Goal: Task Accomplishment & Management: Manage account settings

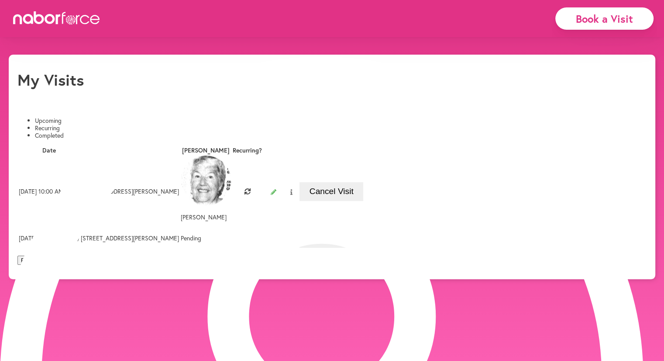
click at [363, 182] on button "Cancel Visit" at bounding box center [331, 191] width 64 height 19
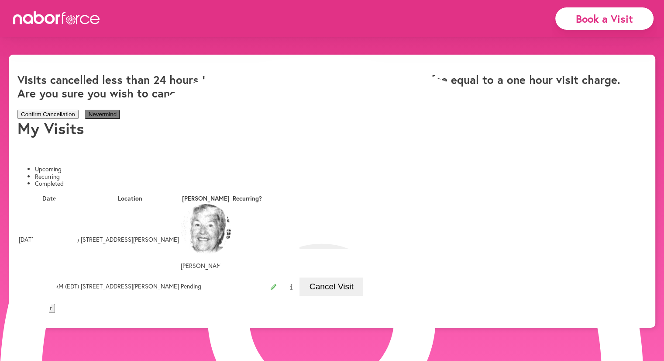
click at [287, 73] on h2 "Visits cancelled less than 24 hours in advance will be subject to a cancellatio…" at bounding box center [328, 86] width 622 height 27
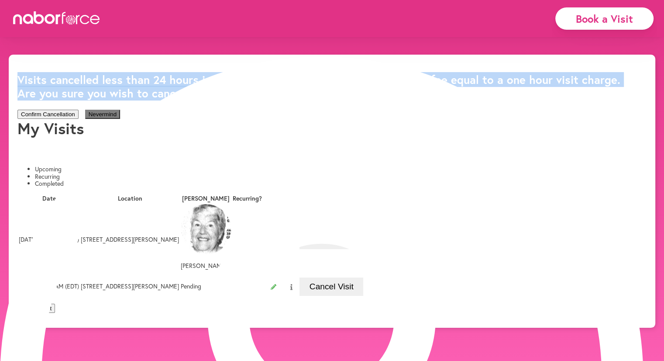
click at [287, 73] on h2 "Visits cancelled less than 24 hours in advance will be subject to a cancellatio…" at bounding box center [328, 86] width 622 height 27
click at [323, 74] on h2 "Visits cancelled less than 24 hours in advance will be subject to a cancellatio…" at bounding box center [328, 86] width 622 height 27
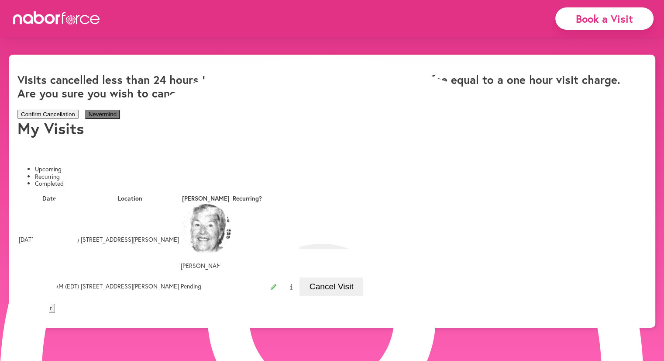
click at [639, 25] on icon "close" at bounding box center [648, 16] width 18 height 18
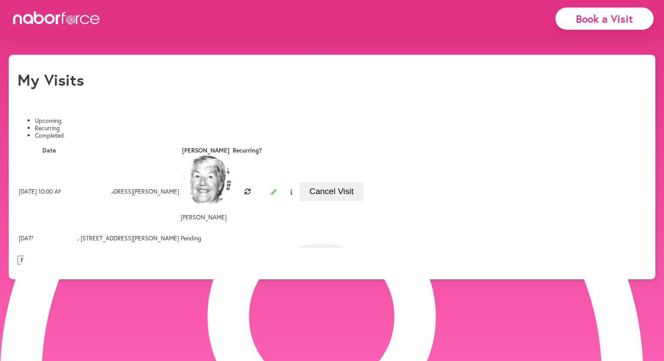
click at [363, 229] on button "Cancel Visit" at bounding box center [331, 238] width 64 height 19
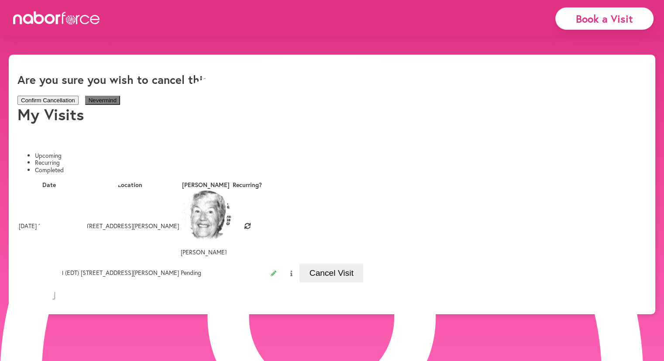
click at [79, 96] on button "Confirm Cancellation" at bounding box center [47, 100] width 61 height 9
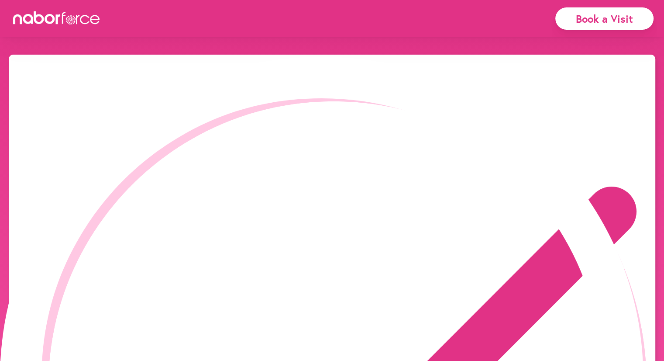
click at [639, 25] on icon "close" at bounding box center [648, 16] width 18 height 18
